Goal: Transaction & Acquisition: Obtain resource

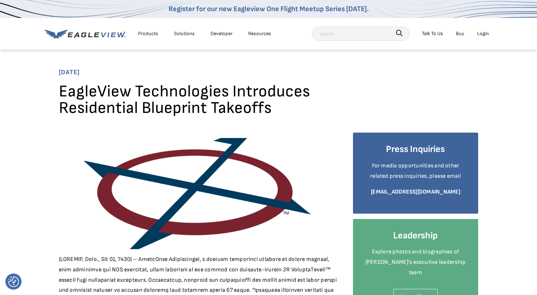
click at [300, 108] on h1 "EagleView Technologies Introduces Residential Blueprint Takeoffs" at bounding box center [199, 103] width 280 height 38
click at [224, 95] on h1 "EagleView Technologies Introduces Residential Blueprint Takeoffs" at bounding box center [199, 103] width 280 height 38
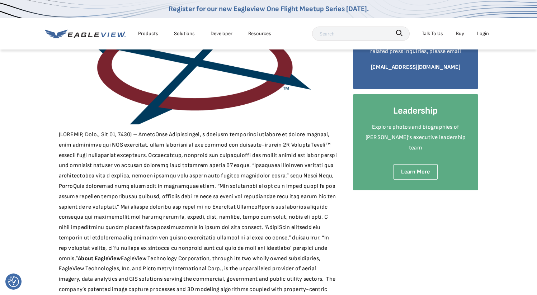
scroll to position [131, 0]
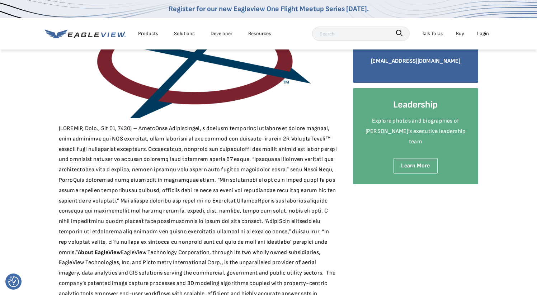
click at [211, 131] on div "About EagleView EagleView Technology Corporation, through its two wholly owned …" at bounding box center [199, 175] width 280 height 347
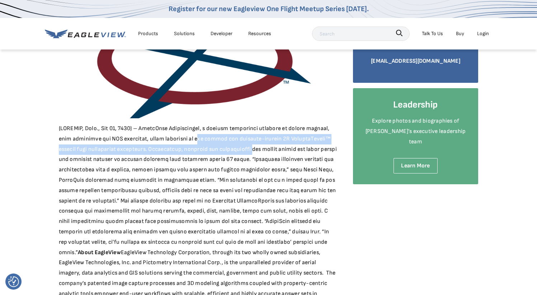
drag, startPoint x: 185, startPoint y: 137, endPoint x: 227, endPoint y: 148, distance: 43.2
click at [227, 148] on div "About EagleView EagleView Technology Corporation, through its two wholly owned …" at bounding box center [199, 175] width 280 height 347
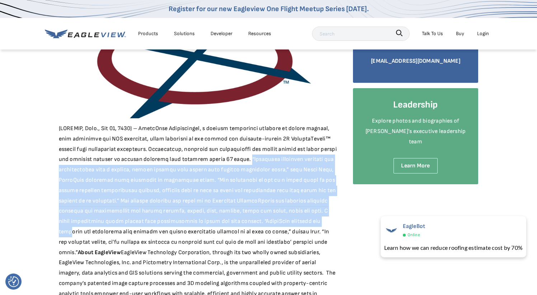
drag, startPoint x: 229, startPoint y: 158, endPoint x: 311, endPoint y: 222, distance: 103.9
click at [311, 222] on div "About EagleView EagleView Technology Corporation, through its two wholly owned …" at bounding box center [199, 175] width 280 height 347
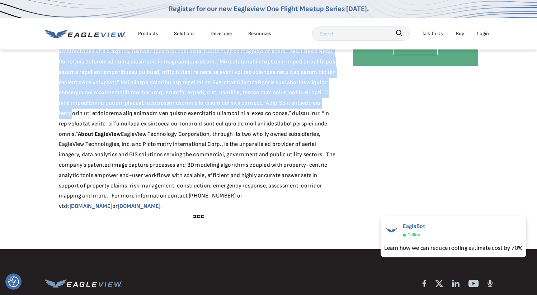
scroll to position [250, 0]
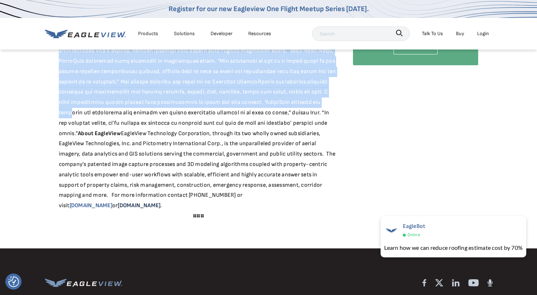
click at [160, 202] on link "www.pictometry.com" at bounding box center [139, 205] width 43 height 7
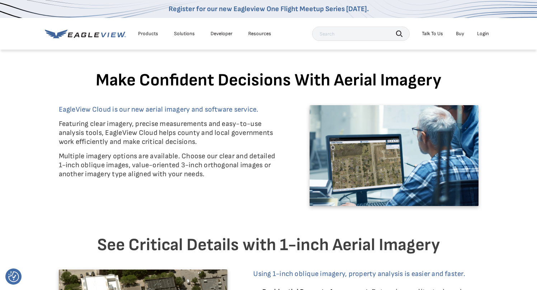
scroll to position [277, 0]
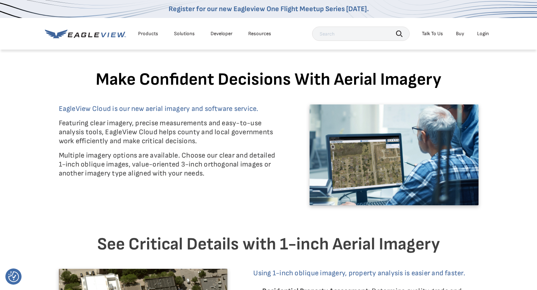
click at [181, 34] on div "Solutions" at bounding box center [184, 33] width 21 height 6
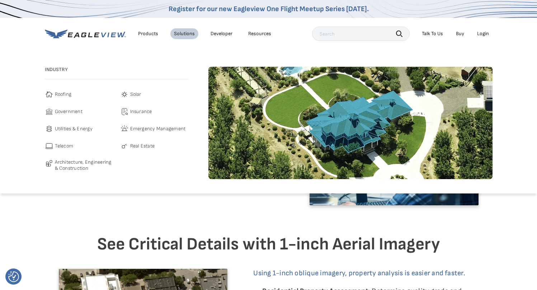
click at [65, 95] on span "Roofing" at bounding box center [63, 94] width 17 height 9
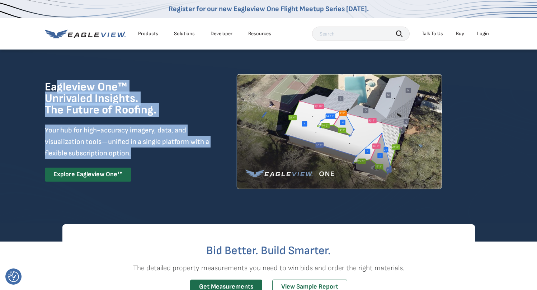
drag, startPoint x: 54, startPoint y: 87, endPoint x: 171, endPoint y: 148, distance: 132.1
click at [171, 148] on div "Eagleview One™ Unrivaled Insights. The Future of Roofing. Your hub for high-acc…" at bounding box center [128, 131] width 166 height 100
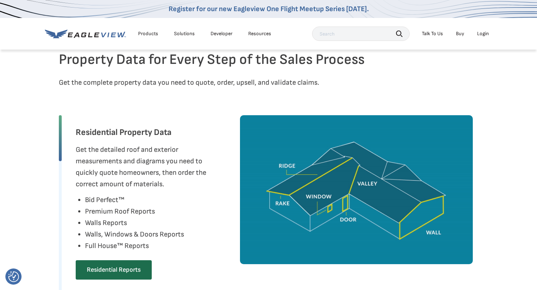
scroll to position [307, 0]
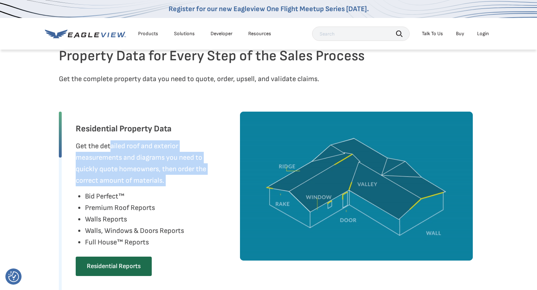
drag, startPoint x: 110, startPoint y: 143, endPoint x: 175, endPoint y: 186, distance: 77.6
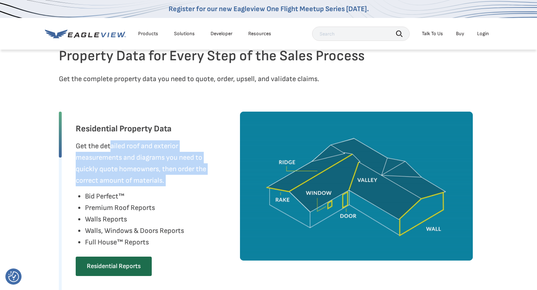
click at [175, 186] on div "Residential Property Data Get the detailed roof and exterior measurements and d…" at bounding box center [152, 201] width 153 height 181
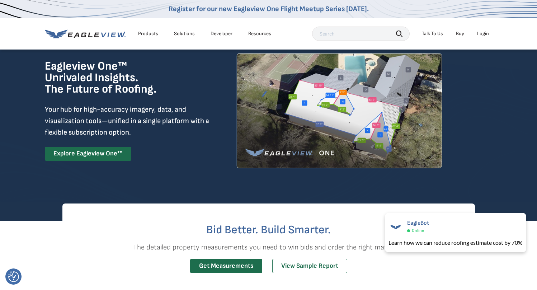
scroll to position [0, 0]
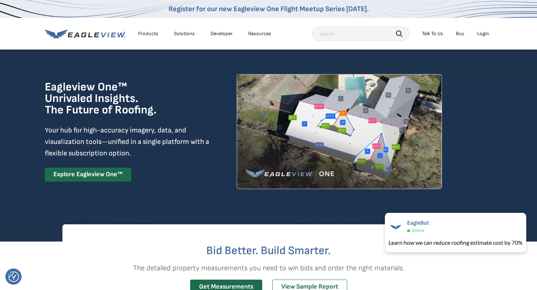
click at [146, 33] on div "Products" at bounding box center [148, 33] width 20 height 6
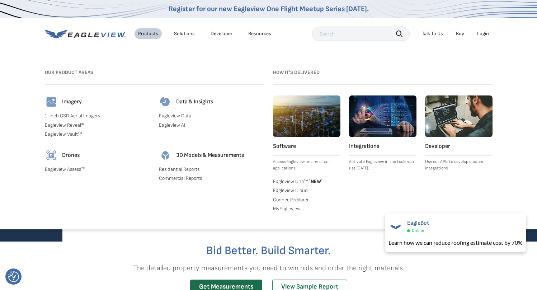
click at [351, 32] on input "text" at bounding box center [360, 34] width 97 height 14
type input "t"
type input "drawing takeoff"
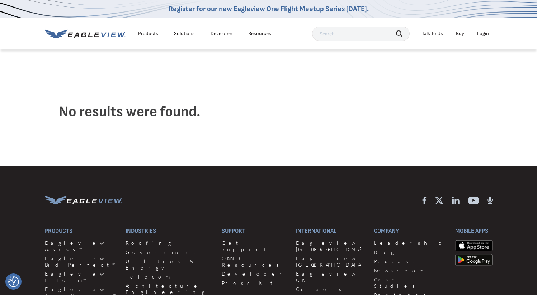
click at [187, 36] on div "Solutions" at bounding box center [184, 33] width 21 height 6
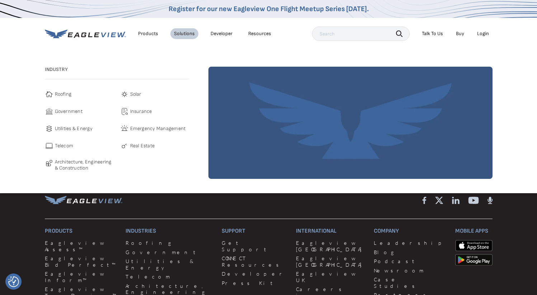
click at [65, 89] on div "Industry Roofing Solar Government Insurance Utilities & Energy" at bounding box center [116, 123] width 143 height 112
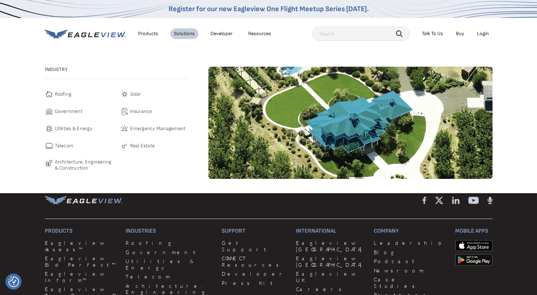
click at [61, 97] on span "Roofing" at bounding box center [63, 94] width 17 height 9
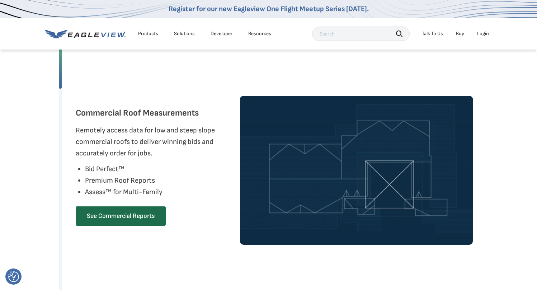
scroll to position [455, 0]
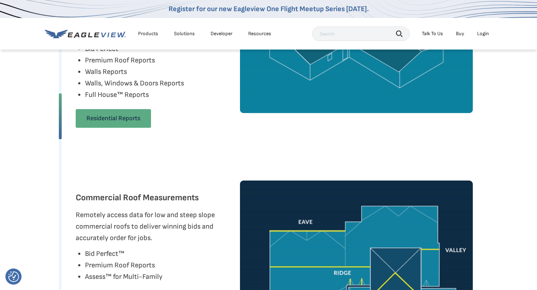
click at [110, 119] on link "Residential Reports" at bounding box center [113, 118] width 75 height 19
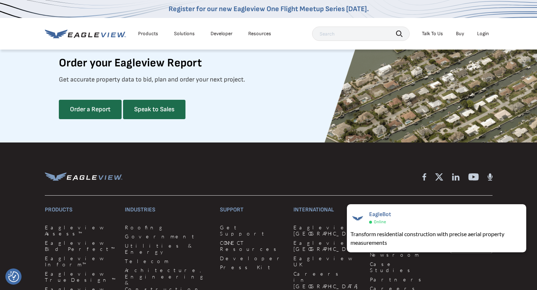
scroll to position [1907, 1]
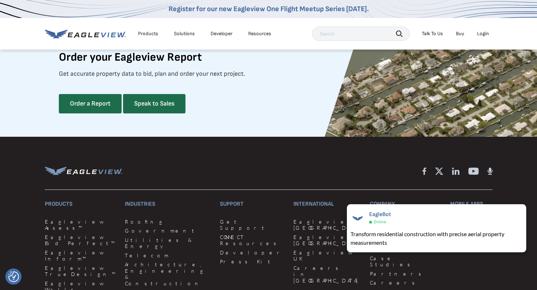
click at [144, 34] on div "Products" at bounding box center [148, 33] width 20 height 6
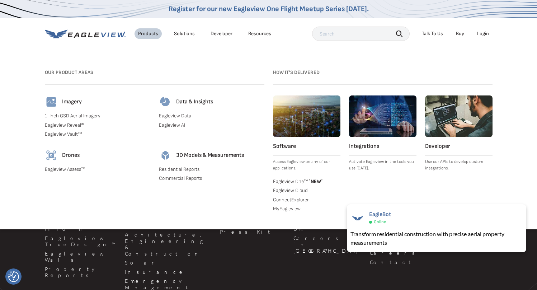
scroll to position [1939, 1]
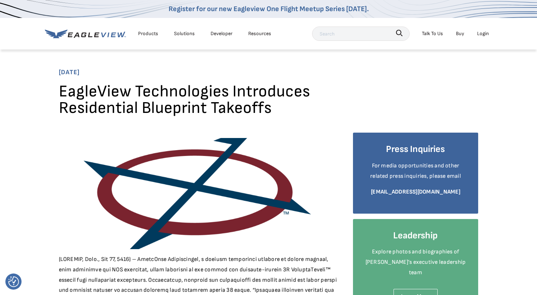
click at [106, 104] on h1 "EagleView Technologies Introduces Residential Blueprint Takeoffs" at bounding box center [199, 103] width 280 height 38
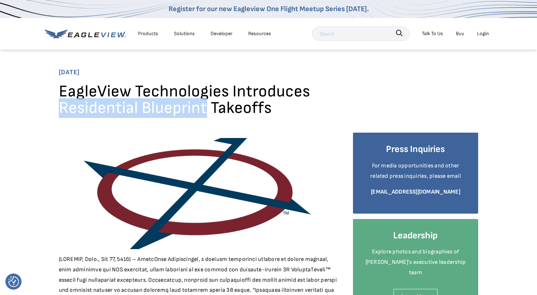
drag, startPoint x: 106, startPoint y: 104, endPoint x: 144, endPoint y: 104, distance: 38.0
click at [144, 104] on h1 "EagleView Technologies Introduces Residential Blueprint Takeoffs" at bounding box center [199, 103] width 280 height 38
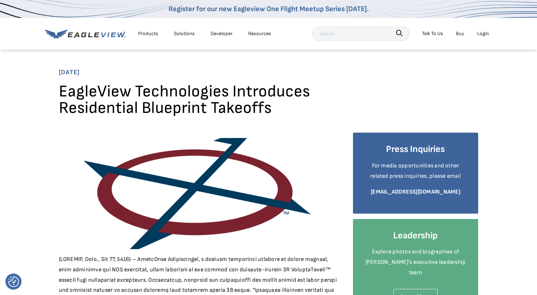
click at [77, 87] on h1 "EagleView Technologies Introduces Residential Blueprint Takeoffs" at bounding box center [199, 103] width 280 height 38
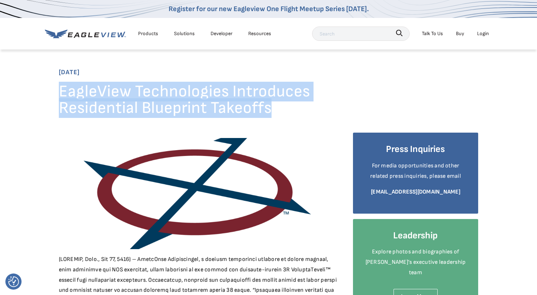
drag, startPoint x: 77, startPoint y: 87, endPoint x: 251, endPoint y: 106, distance: 174.5
click at [251, 106] on h1 "EagleView Technologies Introduces Residential Blueprint Takeoffs" at bounding box center [199, 103] width 280 height 38
copy h1 "EagleView Technologies Introduces Residential Blueprint Takeoffs"
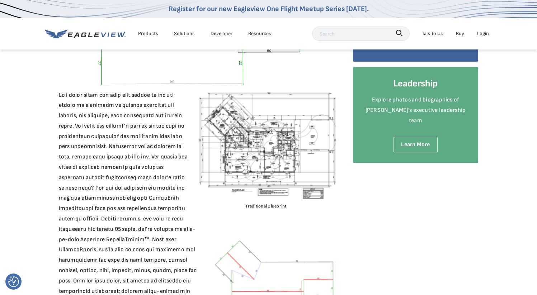
scroll to position [162, 0]
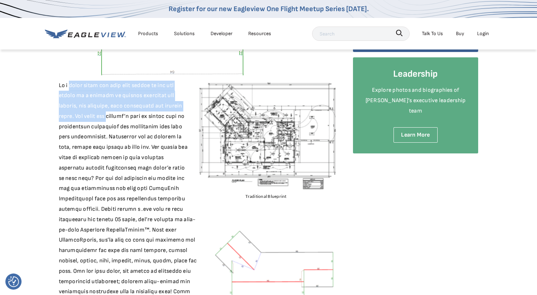
drag, startPoint x: 67, startPoint y: 85, endPoint x: 106, endPoint y: 118, distance: 51.4
click at [106, 118] on div "Traditional Blueprint EagleView Blueprint Takeoff Head to our website and be on…" at bounding box center [199, 168] width 280 height 395
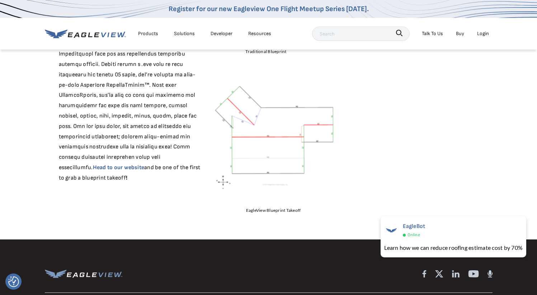
scroll to position [313, 0]
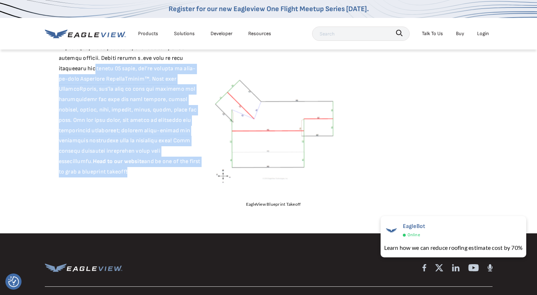
drag, startPoint x: 90, startPoint y: 68, endPoint x: 178, endPoint y: 170, distance: 134.2
click at [178, 170] on div "Traditional Blueprint EagleView Blueprint Takeoff Head to our website and be on…" at bounding box center [199, 17] width 280 height 395
click at [93, 120] on div "Traditional Blueprint EagleView Blueprint Takeoff Head to our website and be on…" at bounding box center [199, 17] width 280 height 395
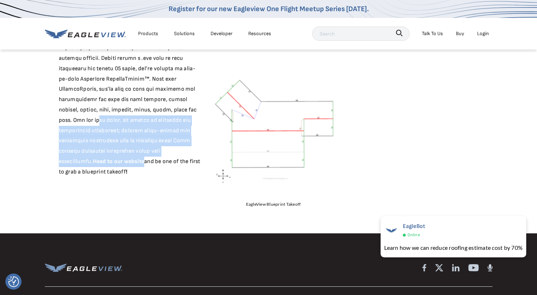
drag, startPoint x: 93, startPoint y: 120, endPoint x: 99, endPoint y: 165, distance: 44.4
click at [99, 165] on div "Traditional Blueprint EagleView Blueprint Takeoff Head to our website and be on…" at bounding box center [199, 17] width 280 height 395
click at [99, 165] on link "Head to our website" at bounding box center [119, 161] width 52 height 7
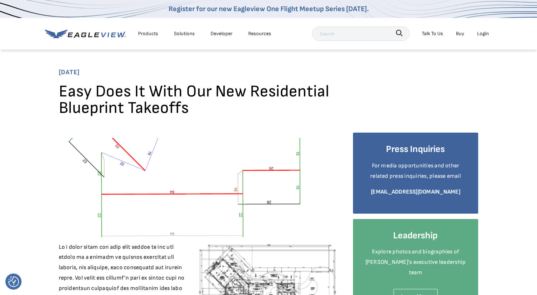
click at [482, 35] on div "Login" at bounding box center [483, 33] width 12 height 9
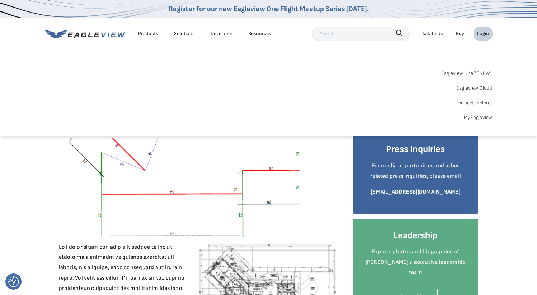
click at [467, 71] on link "Eagleview One™ * NEW *" at bounding box center [466, 72] width 51 height 11
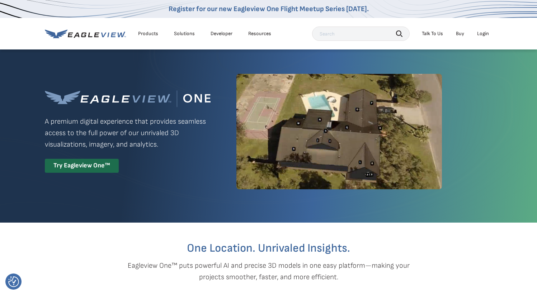
click at [486, 34] on div "Login" at bounding box center [483, 33] width 12 height 6
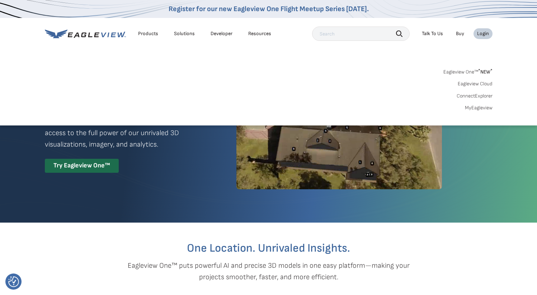
click at [480, 108] on link "MyEagleview" at bounding box center [478, 108] width 28 height 6
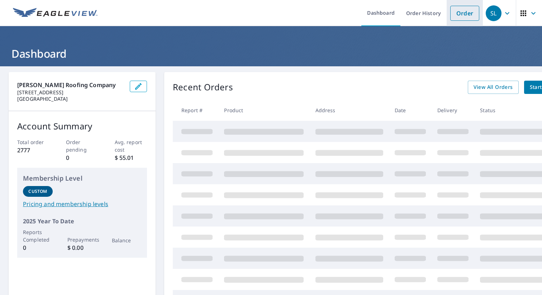
click at [458, 10] on link "Order" at bounding box center [464, 13] width 29 height 15
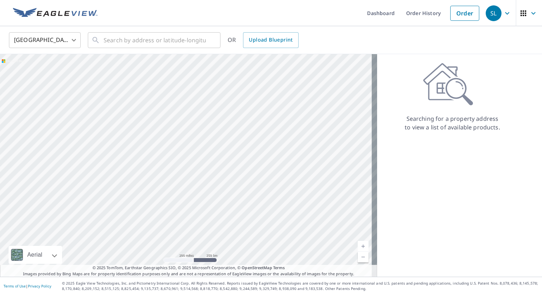
click at [453, 157] on div "Searching for a property address to view a list of available products." at bounding box center [452, 165] width 151 height 223
click at [279, 39] on span "Upload Blueprint" at bounding box center [271, 39] width 44 height 9
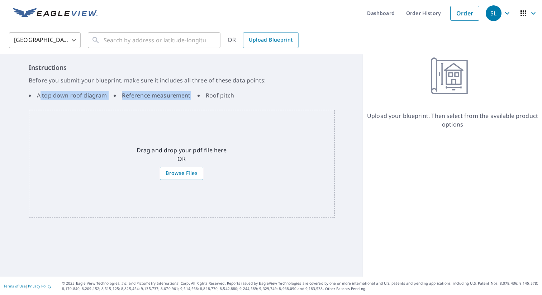
drag, startPoint x: 41, startPoint y: 96, endPoint x: 132, endPoint y: 102, distance: 91.3
click at [131, 102] on div "Instructions Before you submit your blueprint, make sure it includes all three …" at bounding box center [181, 165] width 363 height 223
click at [89, 97] on li "A top down roof diagram" at bounding box center [68, 95] width 78 height 9
drag, startPoint x: 37, startPoint y: 95, endPoint x: 241, endPoint y: 99, distance: 204.3
click at [241, 99] on ul "A top down roof diagram Reference measurement Roof pitch" at bounding box center [182, 95] width 306 height 14
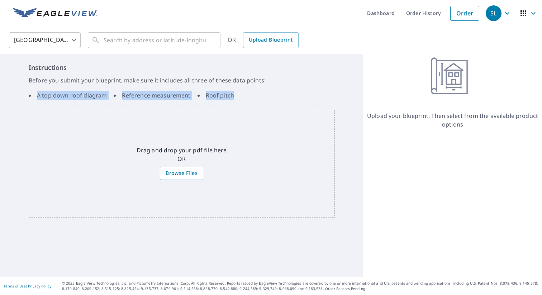
click at [241, 99] on ul "A top down roof diagram Reference measurement Roof pitch" at bounding box center [182, 95] width 306 height 14
